Goal: Information Seeking & Learning: Learn about a topic

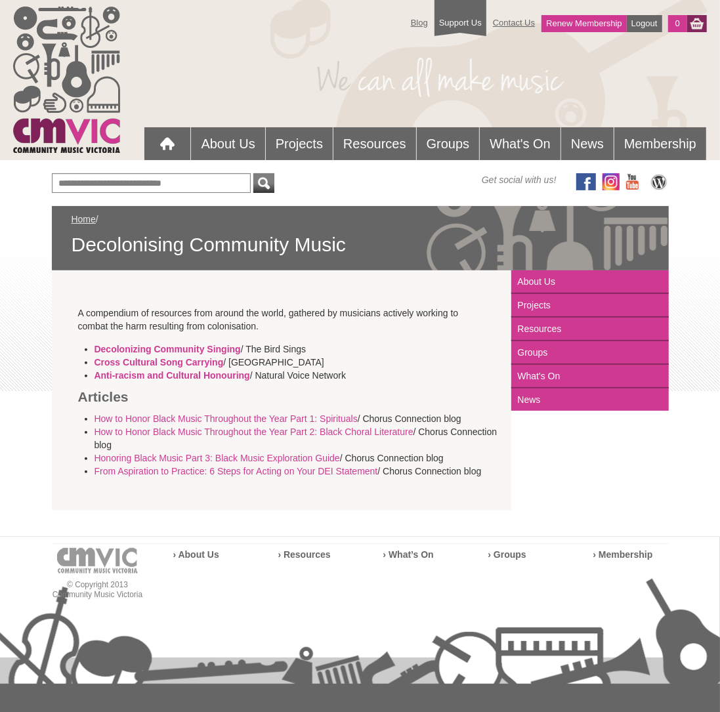
click at [185, 6] on div "Blog Support Us Contact Us Renew Membership Logout 0 About Us" at bounding box center [359, 79] width 693 height 159
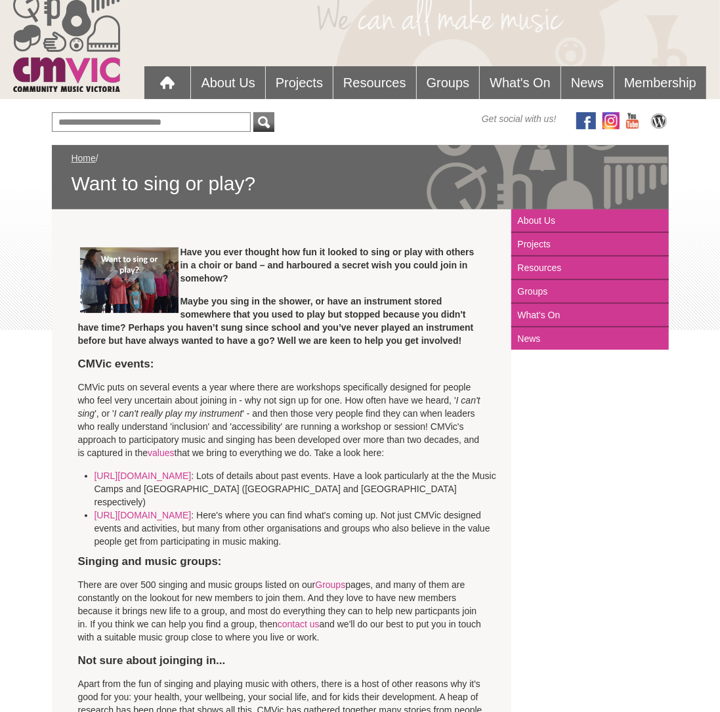
scroll to position [52, 0]
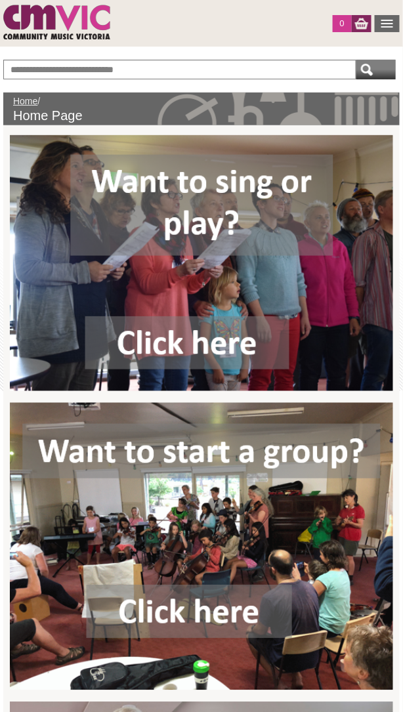
click at [245, 275] on img at bounding box center [201, 263] width 383 height 256
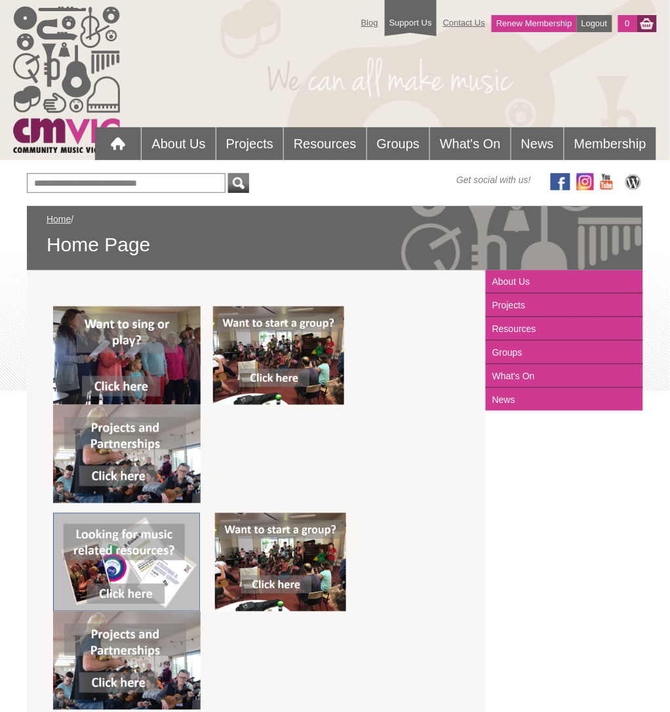
click at [289, 350] on img at bounding box center [278, 355] width 131 height 98
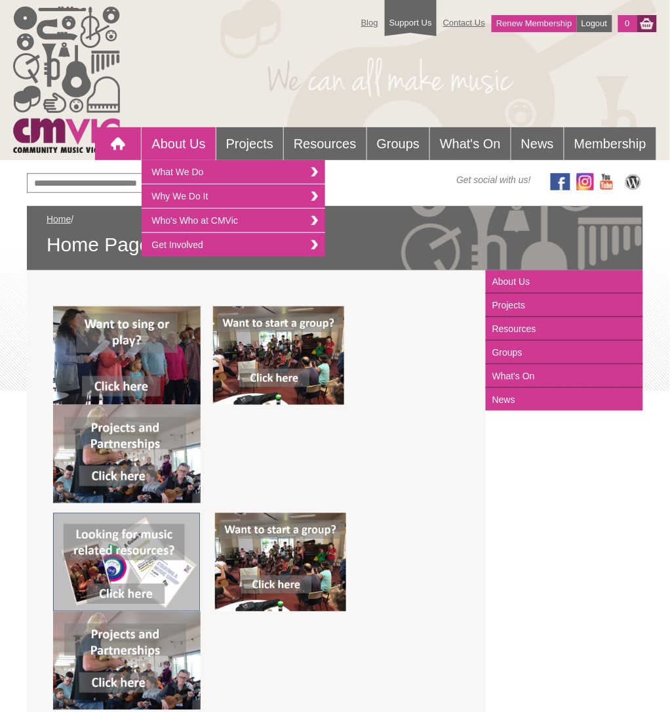
click at [112, 139] on div at bounding box center [118, 144] width 26 height 26
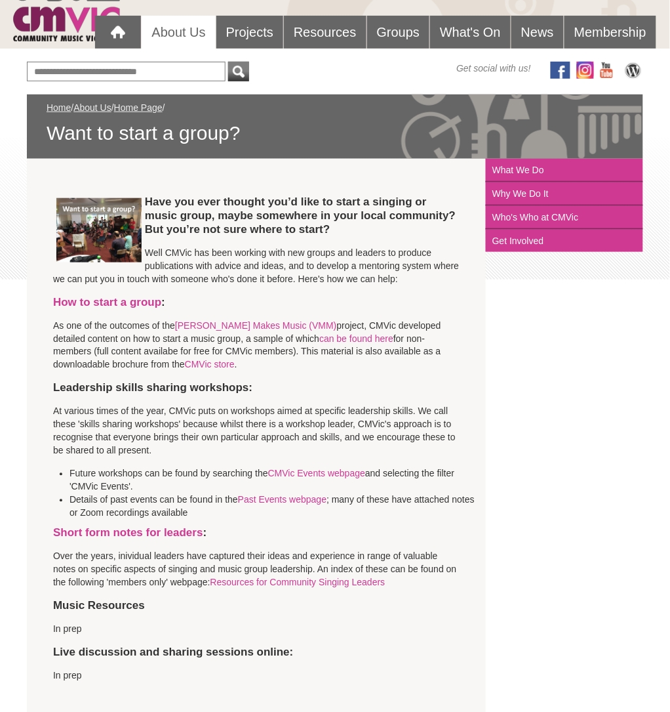
scroll to position [117, 0]
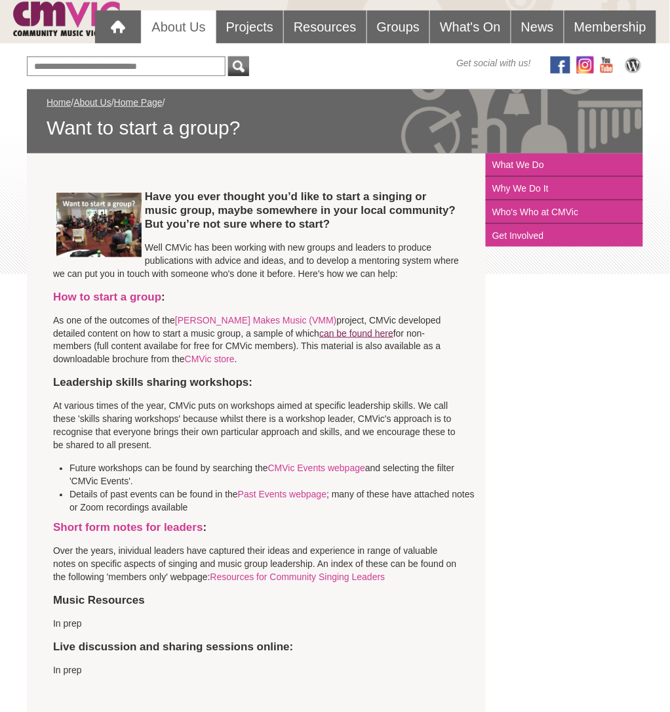
click at [319, 333] on link "can be found here" at bounding box center [356, 333] width 74 height 10
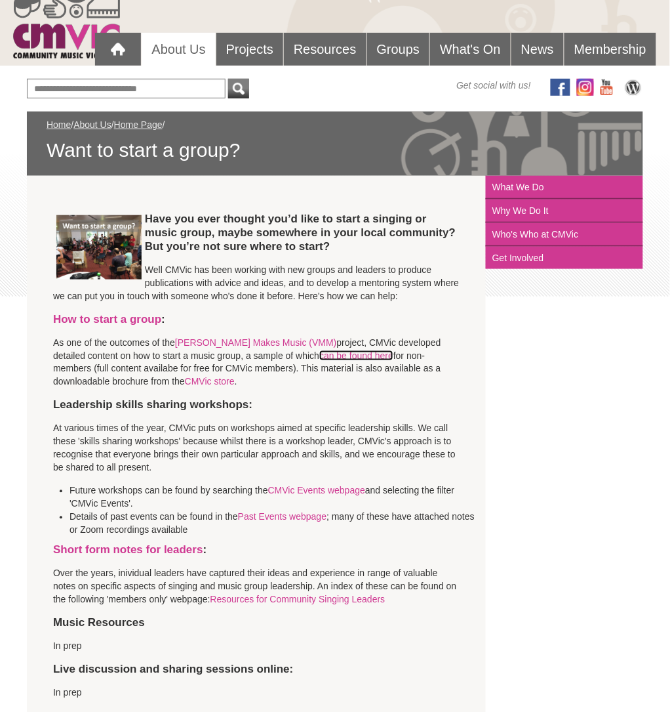
scroll to position [89, 0]
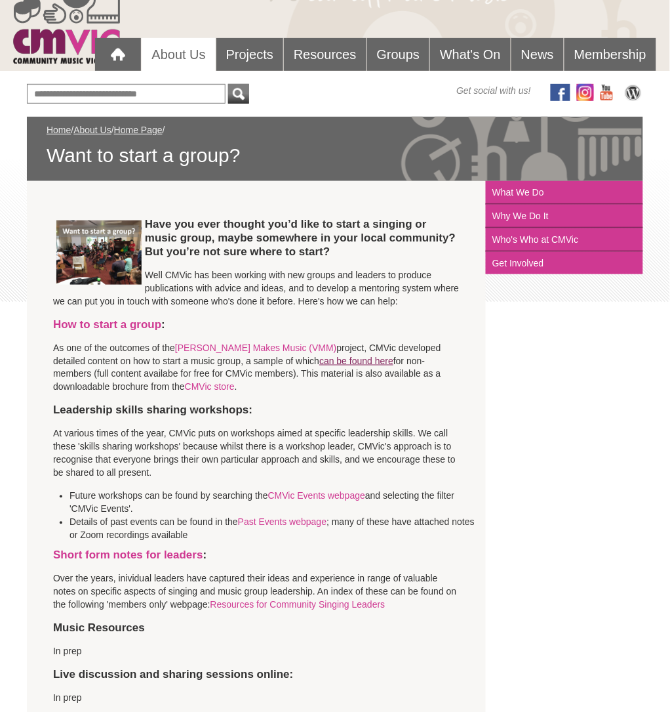
click at [332, 362] on link "can be found here" at bounding box center [356, 360] width 74 height 10
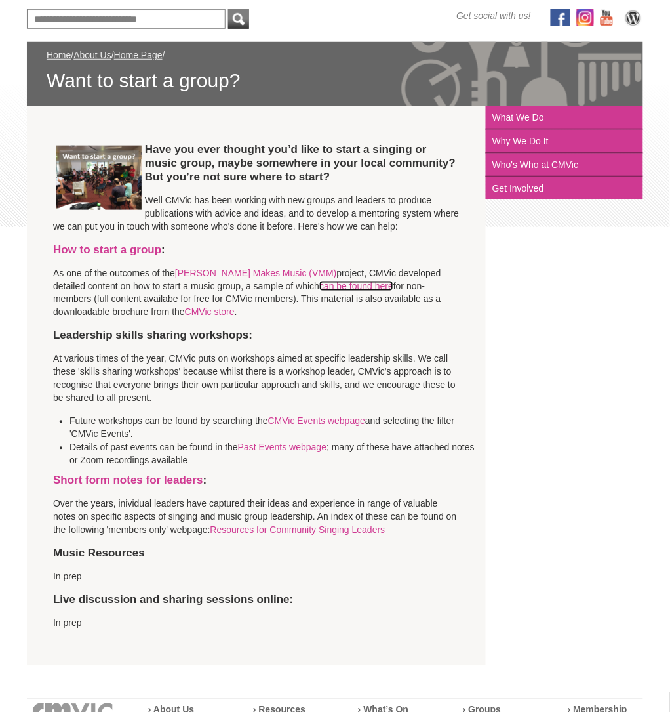
scroll to position [157, 0]
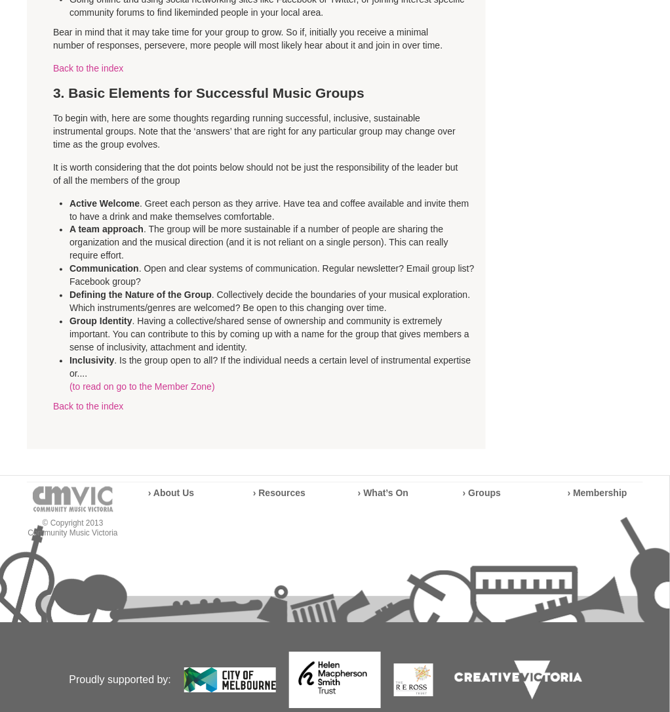
scroll to position [1162, 0]
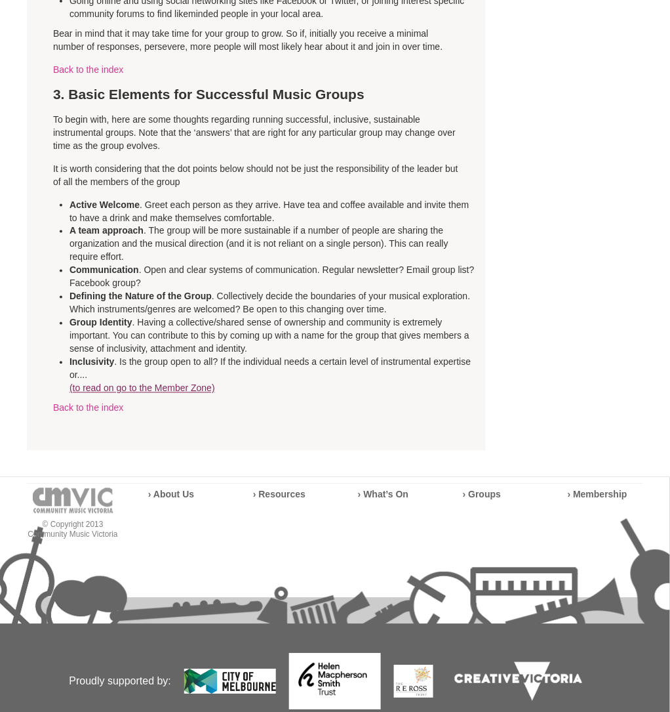
click at [155, 383] on link "(to read on go to the Member Zone)" at bounding box center [143, 388] width 146 height 10
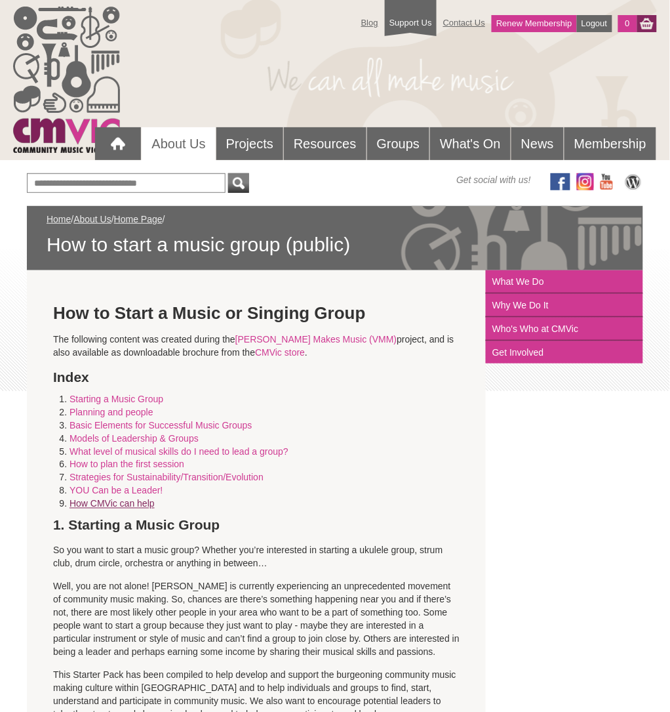
click at [93, 507] on link "How CMVic can help" at bounding box center [112, 503] width 85 height 10
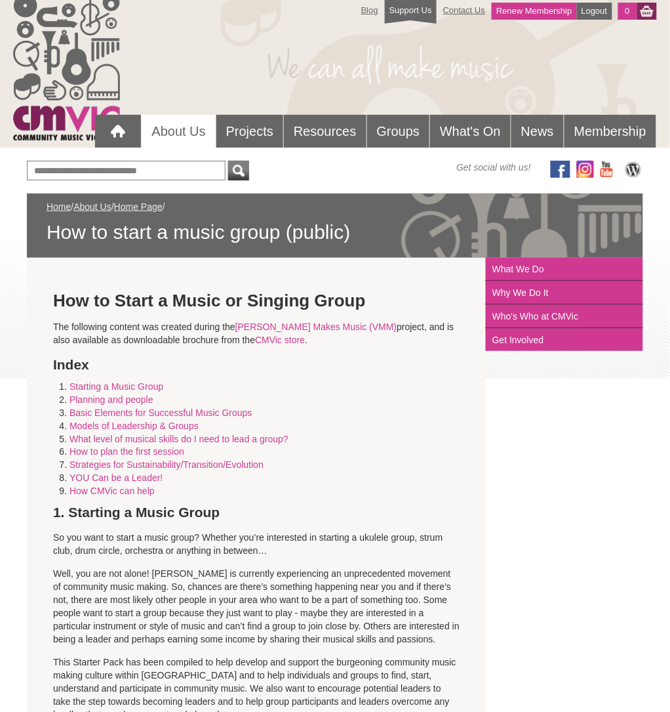
scroll to position [15, 0]
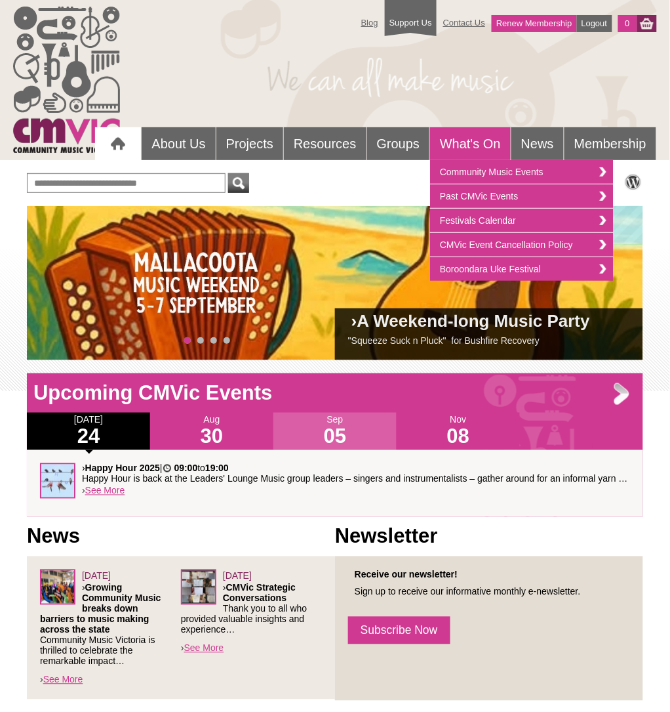
click at [454, 140] on link "What's On" at bounding box center [470, 143] width 81 height 33
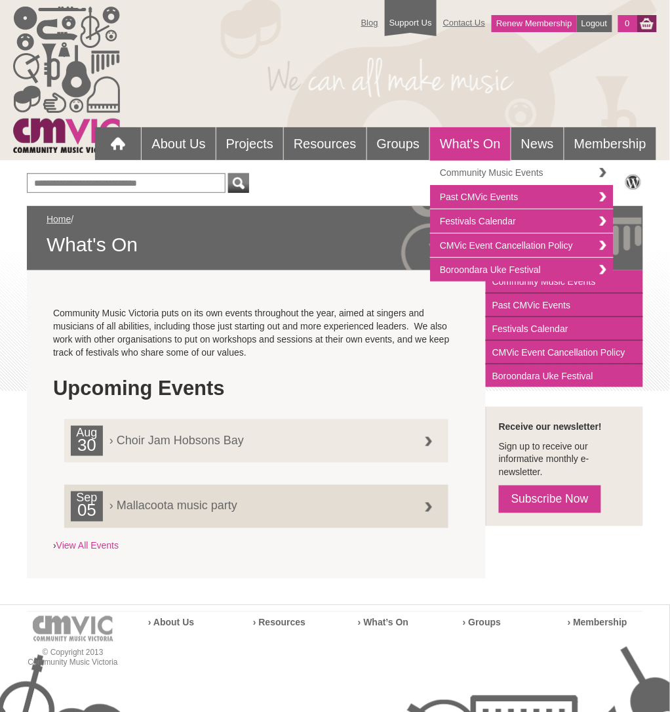
click at [476, 174] on link "Community Music Events" at bounding box center [522, 173] width 184 height 24
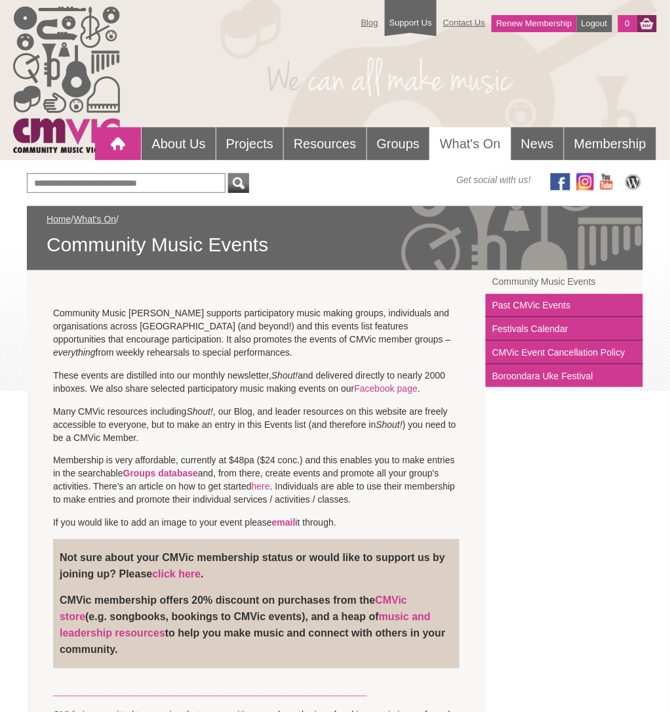
click at [122, 143] on div at bounding box center [118, 144] width 26 height 26
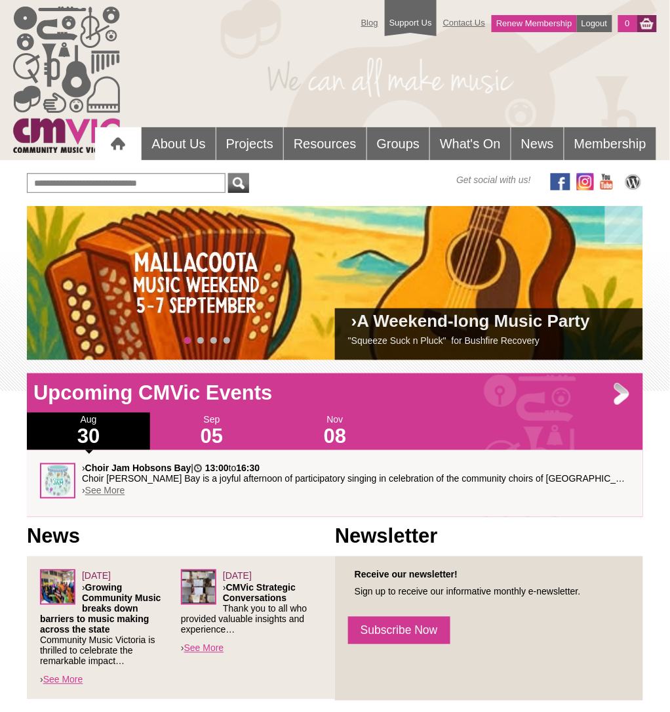
click at [111, 493] on link "See More" at bounding box center [105, 490] width 40 height 10
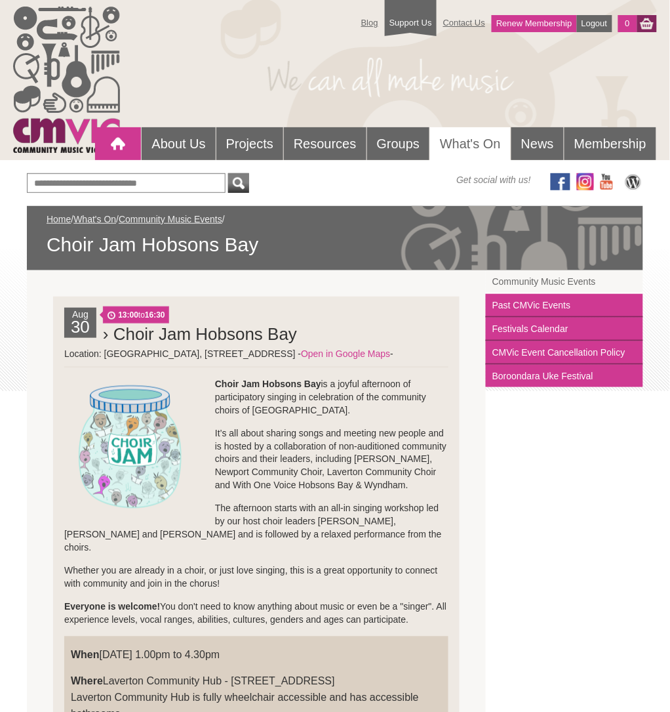
click at [116, 142] on div at bounding box center [118, 144] width 26 height 26
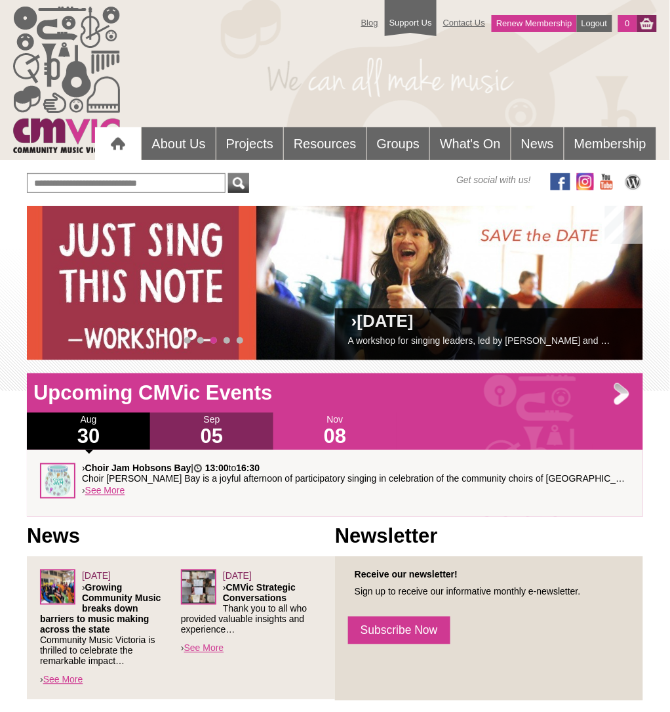
click at [199, 426] on h1 "05" at bounding box center [211, 436] width 123 height 21
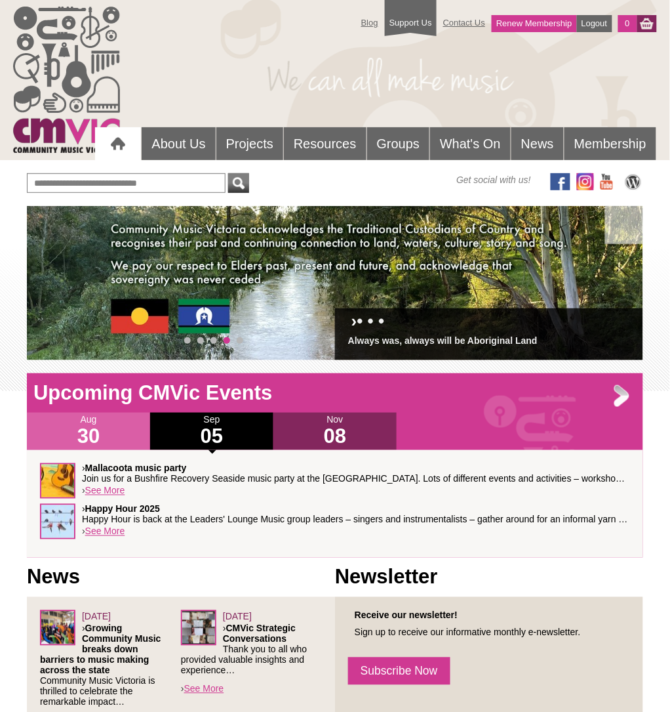
click at [327, 432] on h1 "08" at bounding box center [335, 436] width 123 height 21
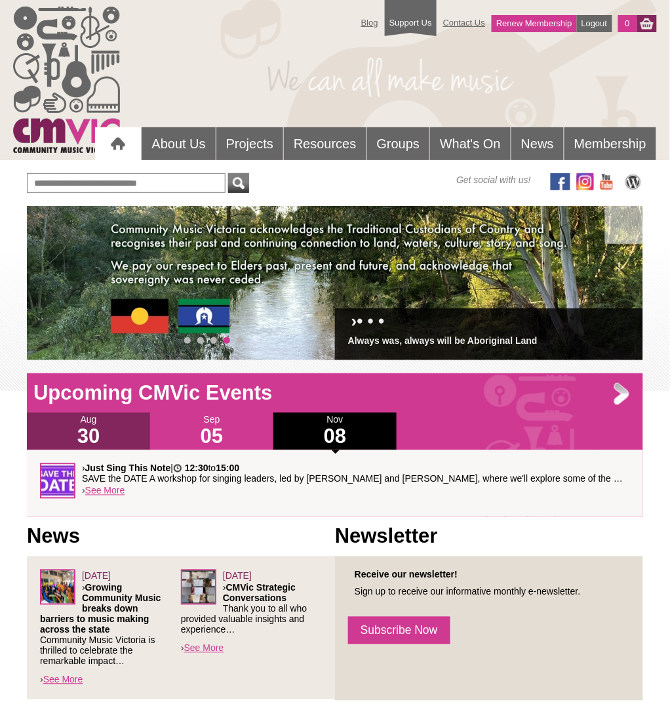
click at [106, 434] on h1 "30" at bounding box center [88, 436] width 123 height 21
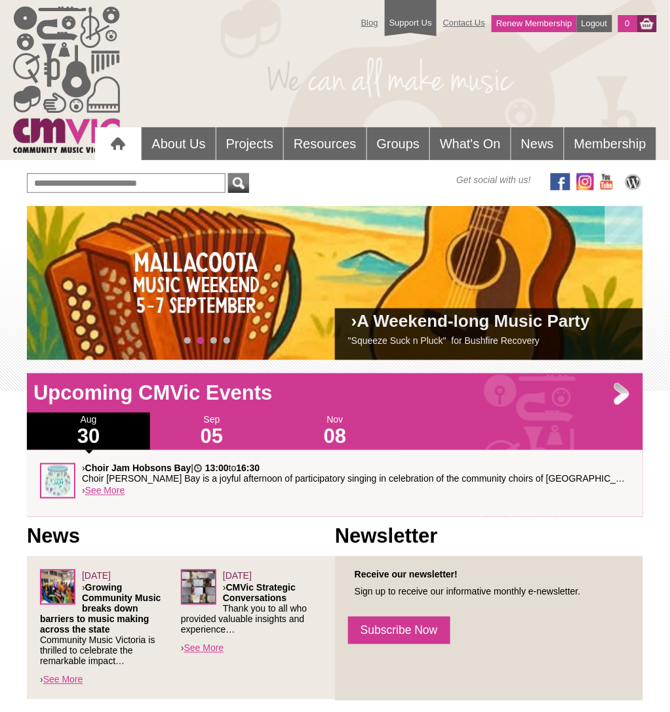
click at [113, 146] on div at bounding box center [118, 144] width 26 height 27
